Goal: Find specific page/section

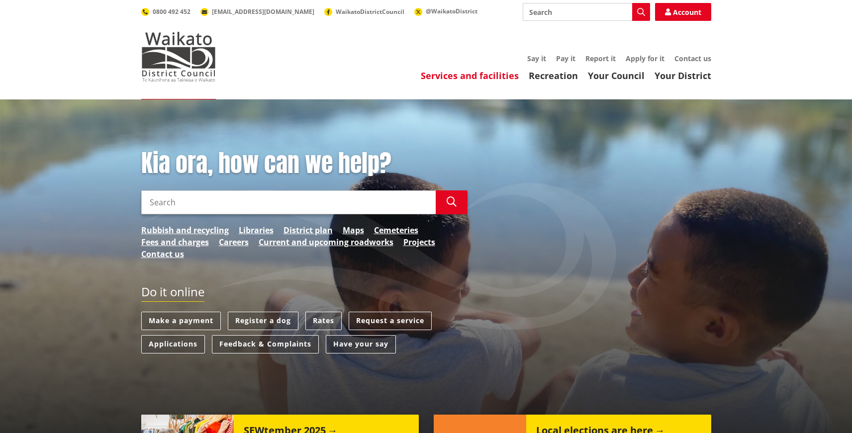
click at [470, 79] on link "Services and facilities" at bounding box center [470, 76] width 98 height 12
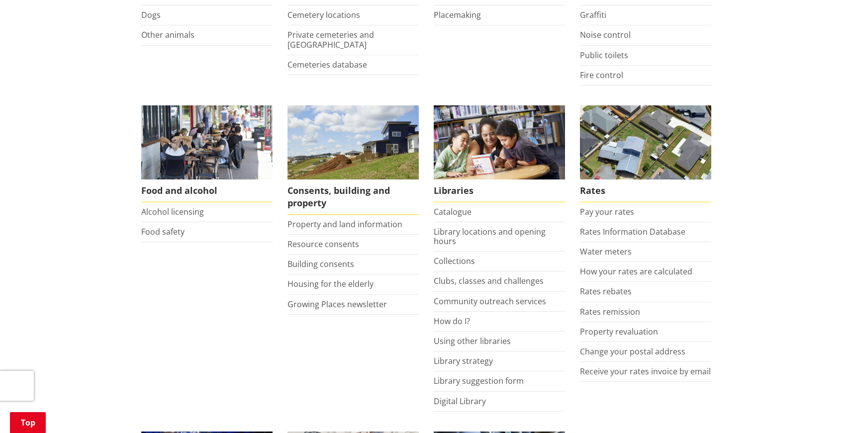
scroll to position [314, 0]
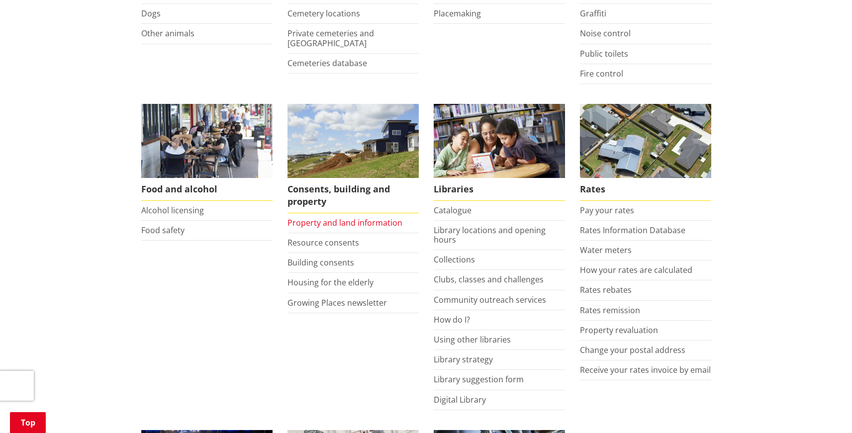
click at [356, 225] on link "Property and land information" at bounding box center [344, 222] width 115 height 11
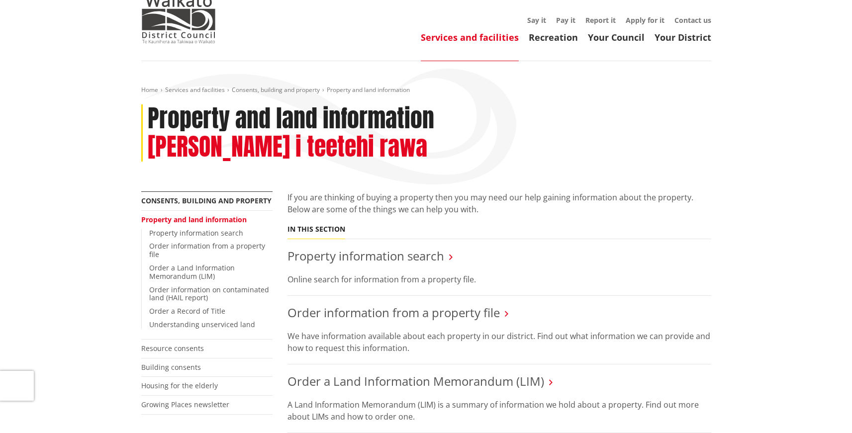
scroll to position [54, 0]
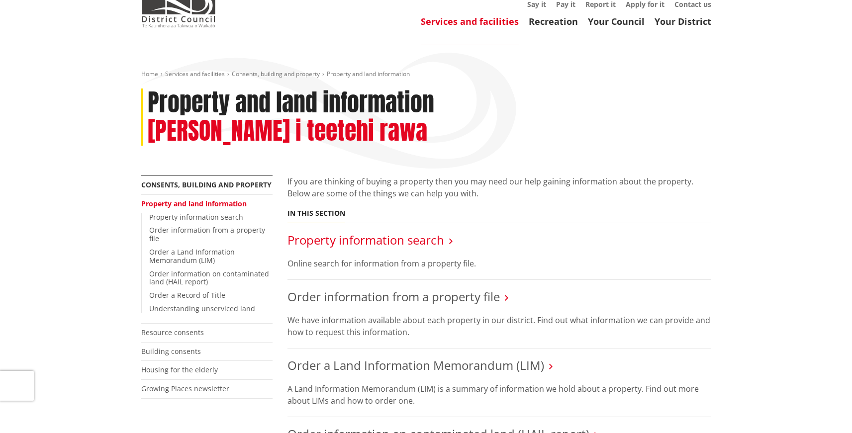
click at [411, 232] on link "Property information search" at bounding box center [365, 240] width 157 height 16
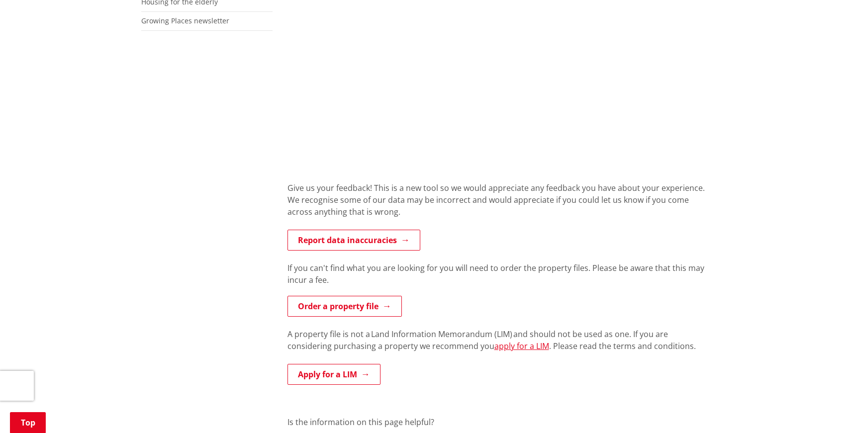
scroll to position [373, 0]
